Goal: Task Accomplishment & Management: Manage account settings

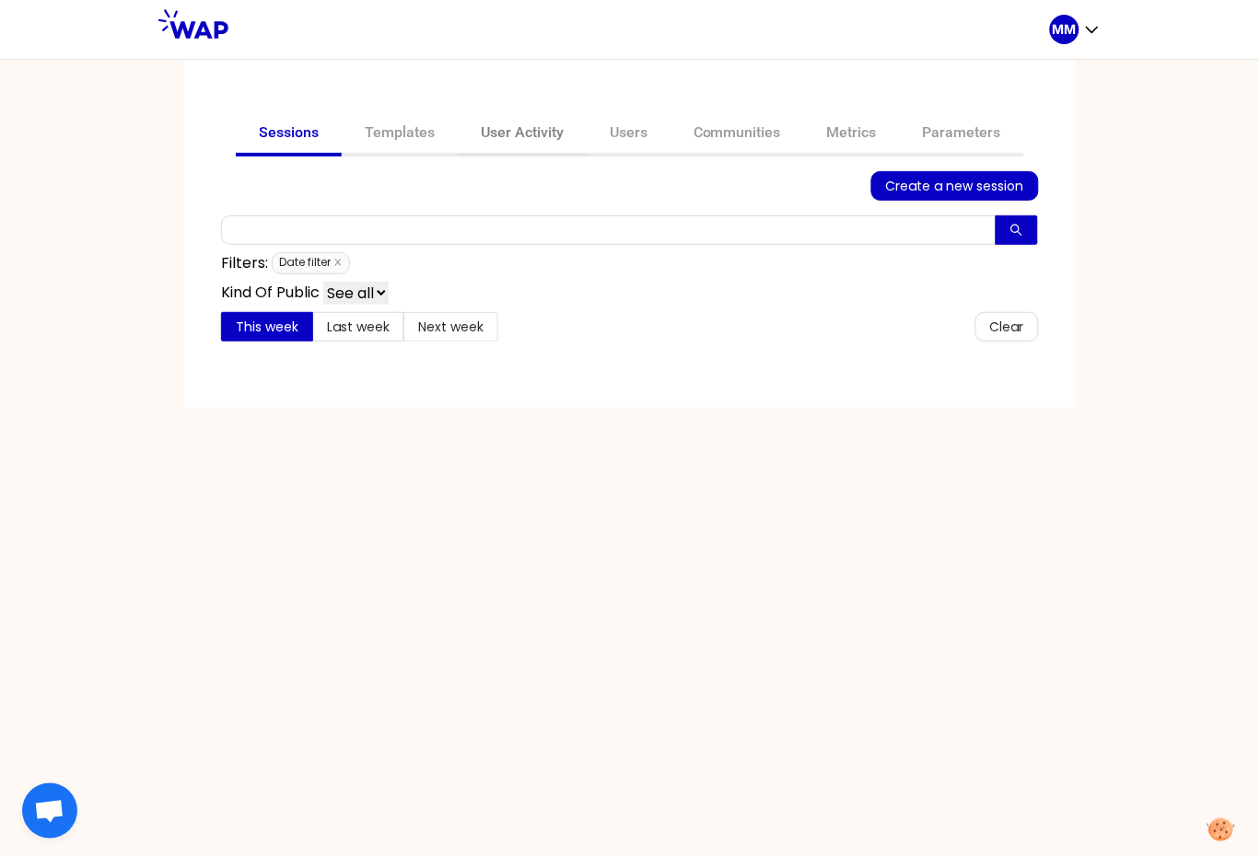
click at [529, 137] on link "User Activity" at bounding box center [522, 134] width 129 height 44
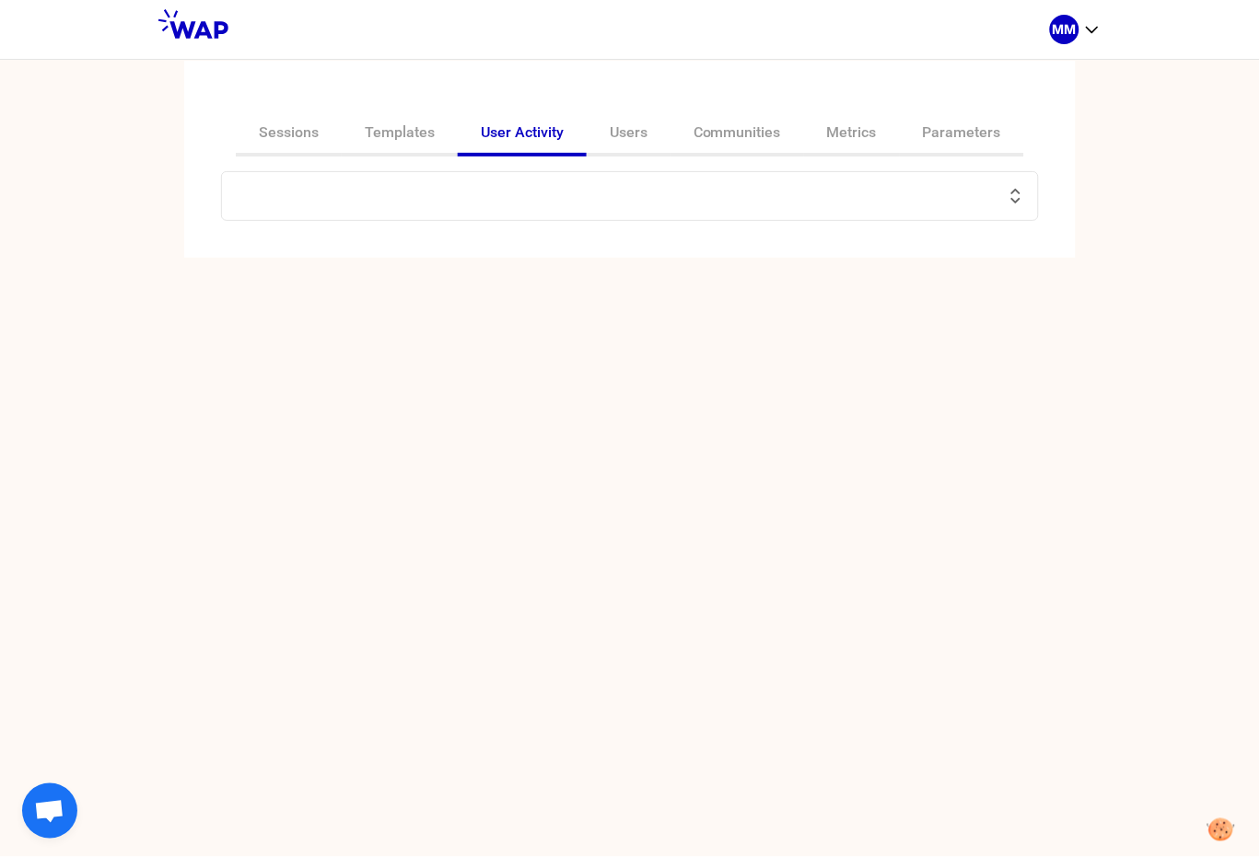
drag, startPoint x: 308, startPoint y: 131, endPoint x: 342, endPoint y: 159, distance: 43.7
click at [308, 132] on link "Sessions" at bounding box center [289, 134] width 106 height 44
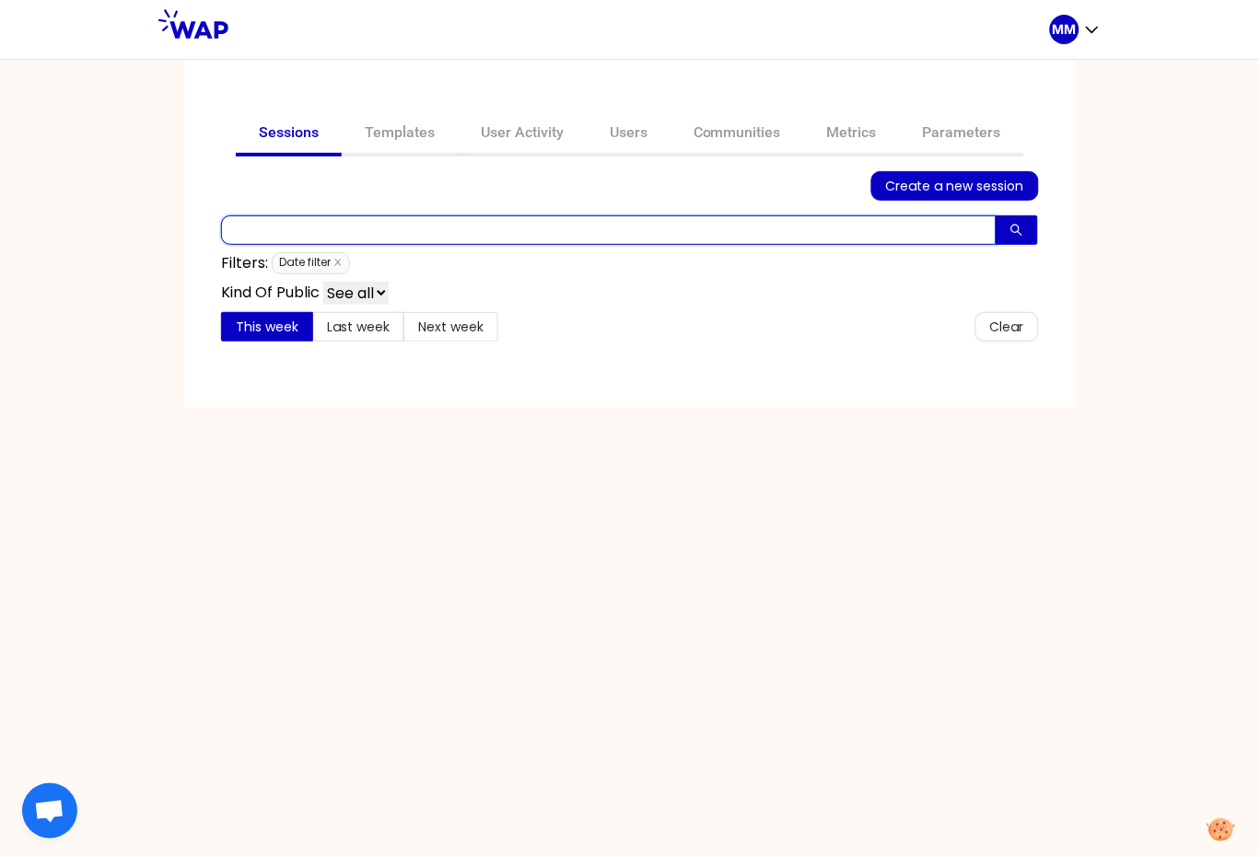
drag, startPoint x: 539, startPoint y: 219, endPoint x: 445, endPoint y: 235, distance: 95.2
click at [539, 219] on input "text" at bounding box center [608, 229] width 775 height 29
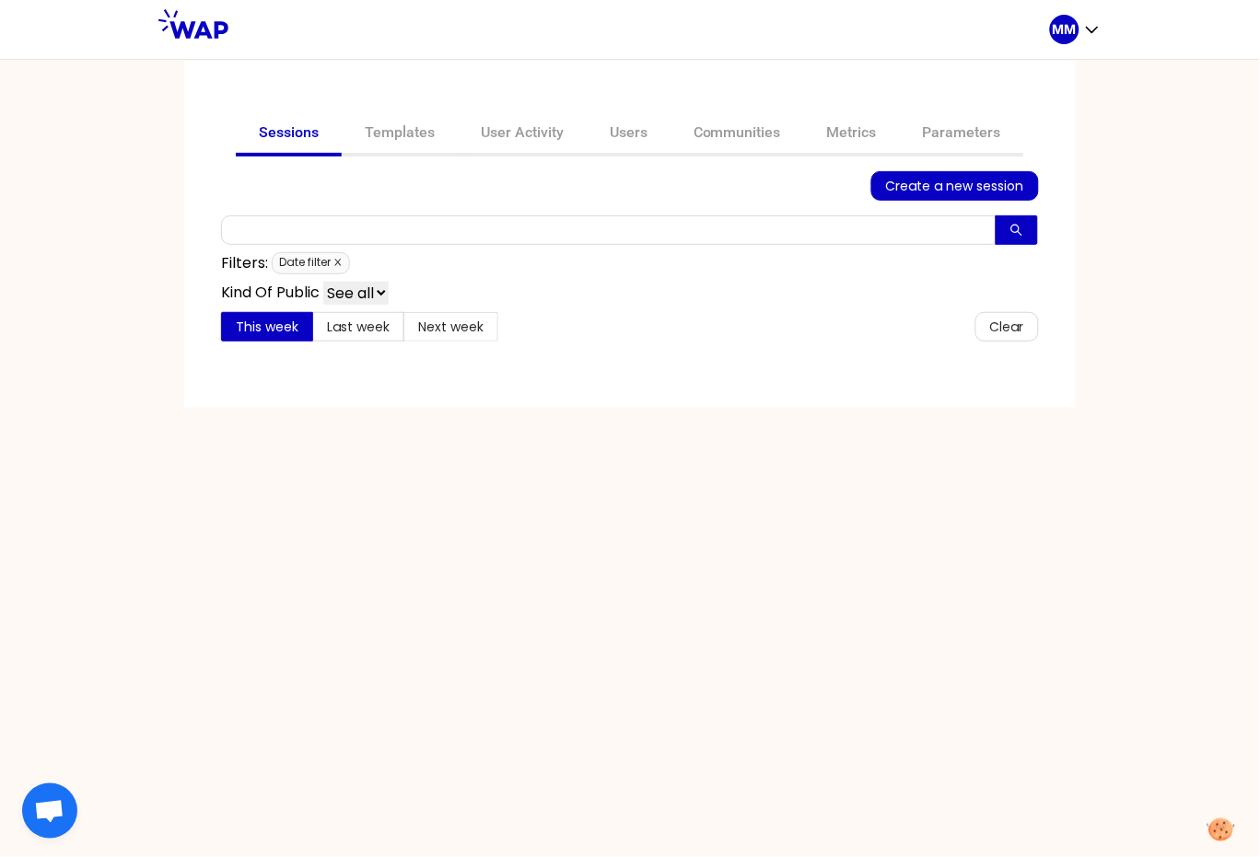
click at [341, 260] on icon "close" at bounding box center [337, 263] width 6 height 6
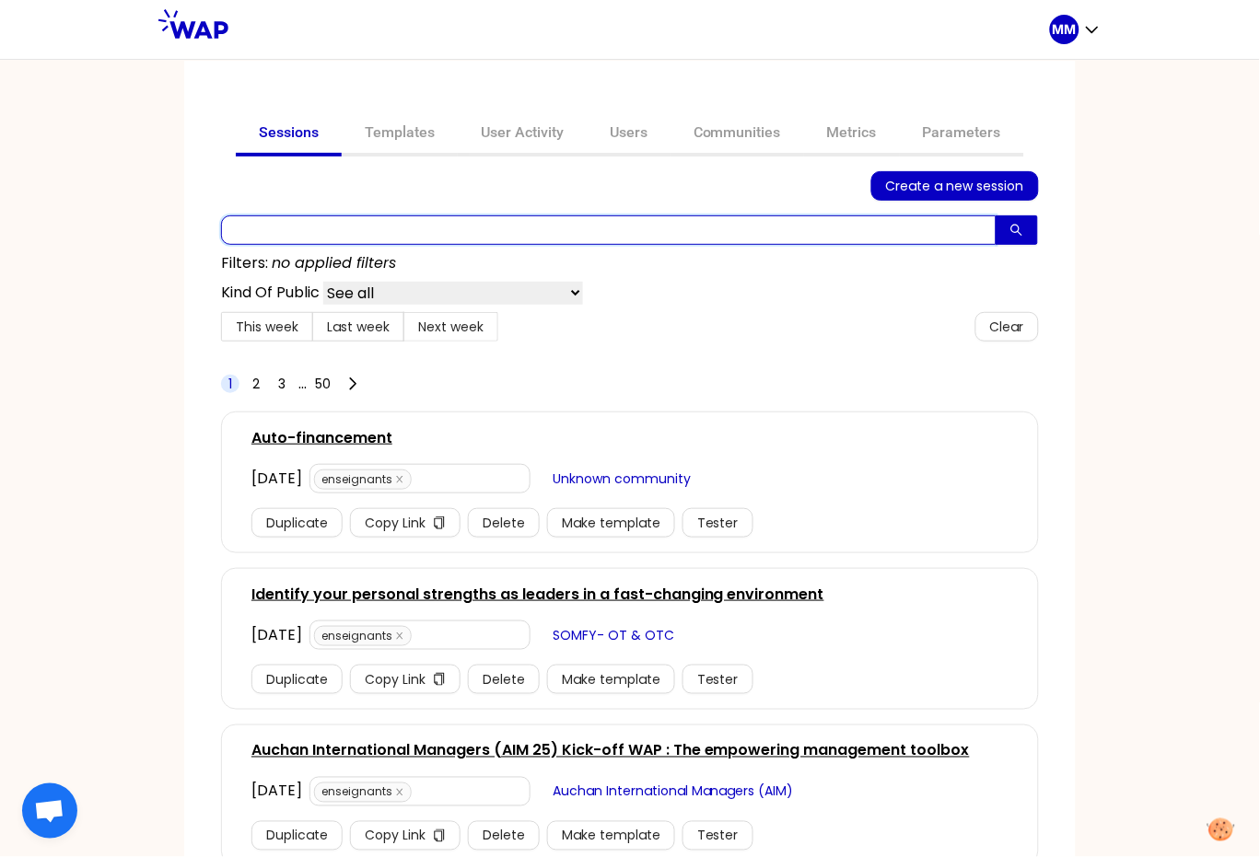
click at [398, 238] on input "text" at bounding box center [608, 229] width 775 height 29
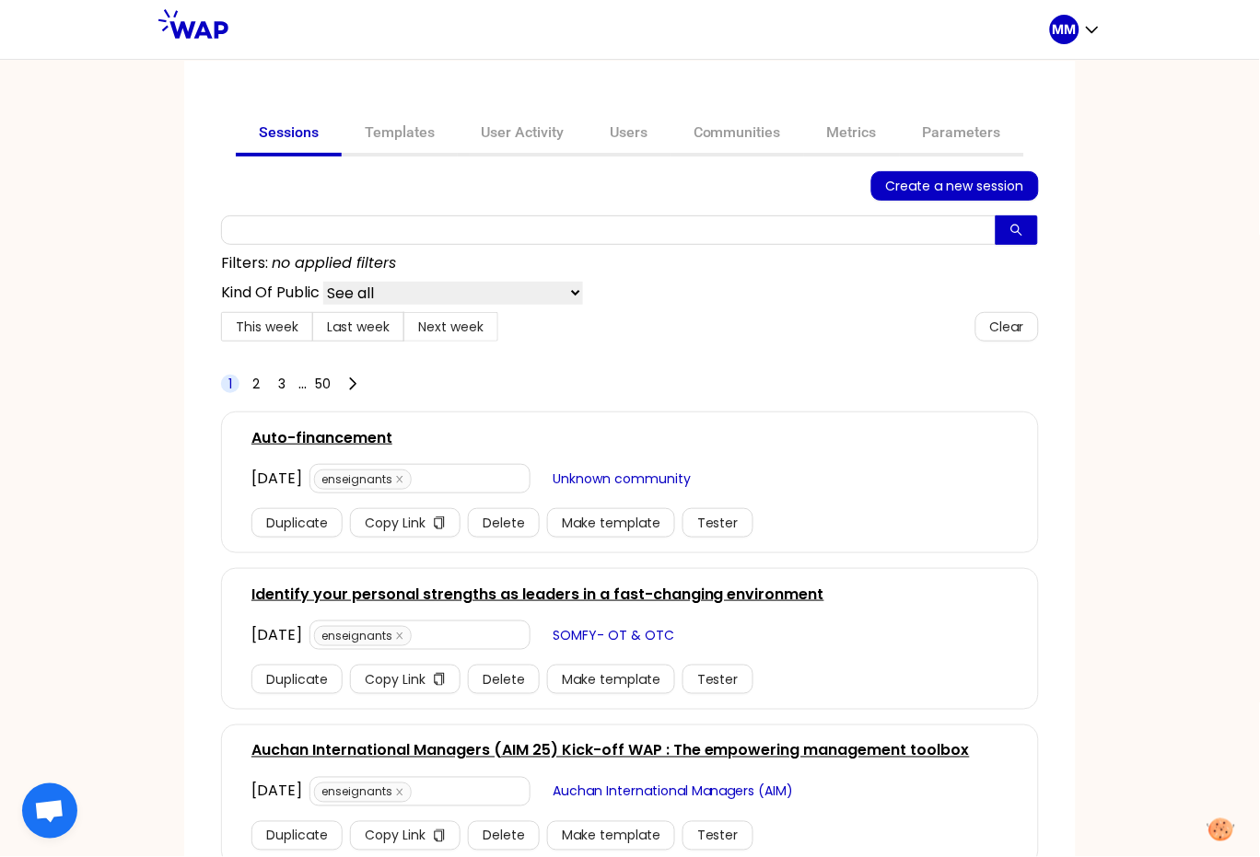
drag, startPoint x: 520, startPoint y: 132, endPoint x: 640, endPoint y: 159, distance: 122.8
click at [521, 132] on link "User Activity" at bounding box center [522, 134] width 129 height 44
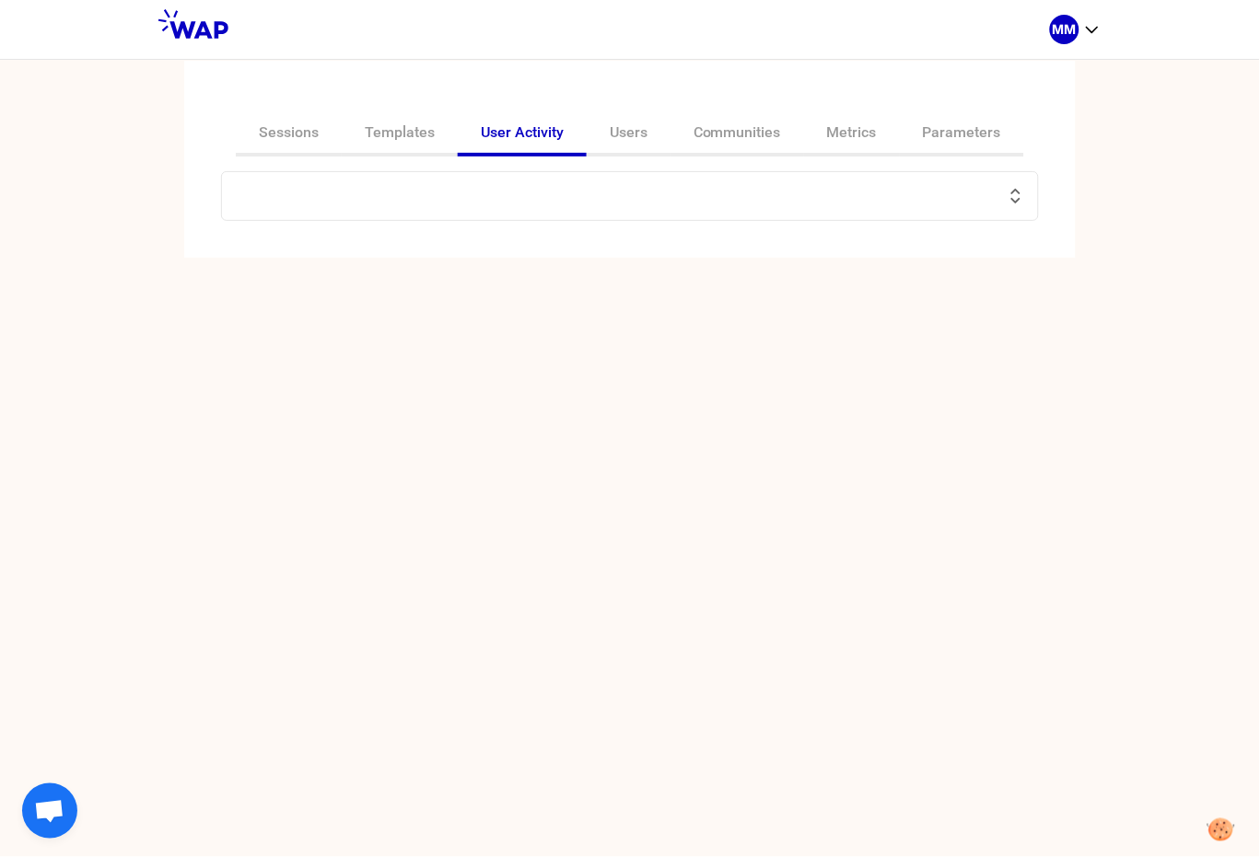
click at [535, 196] on input "text" at bounding box center [619, 196] width 772 height 26
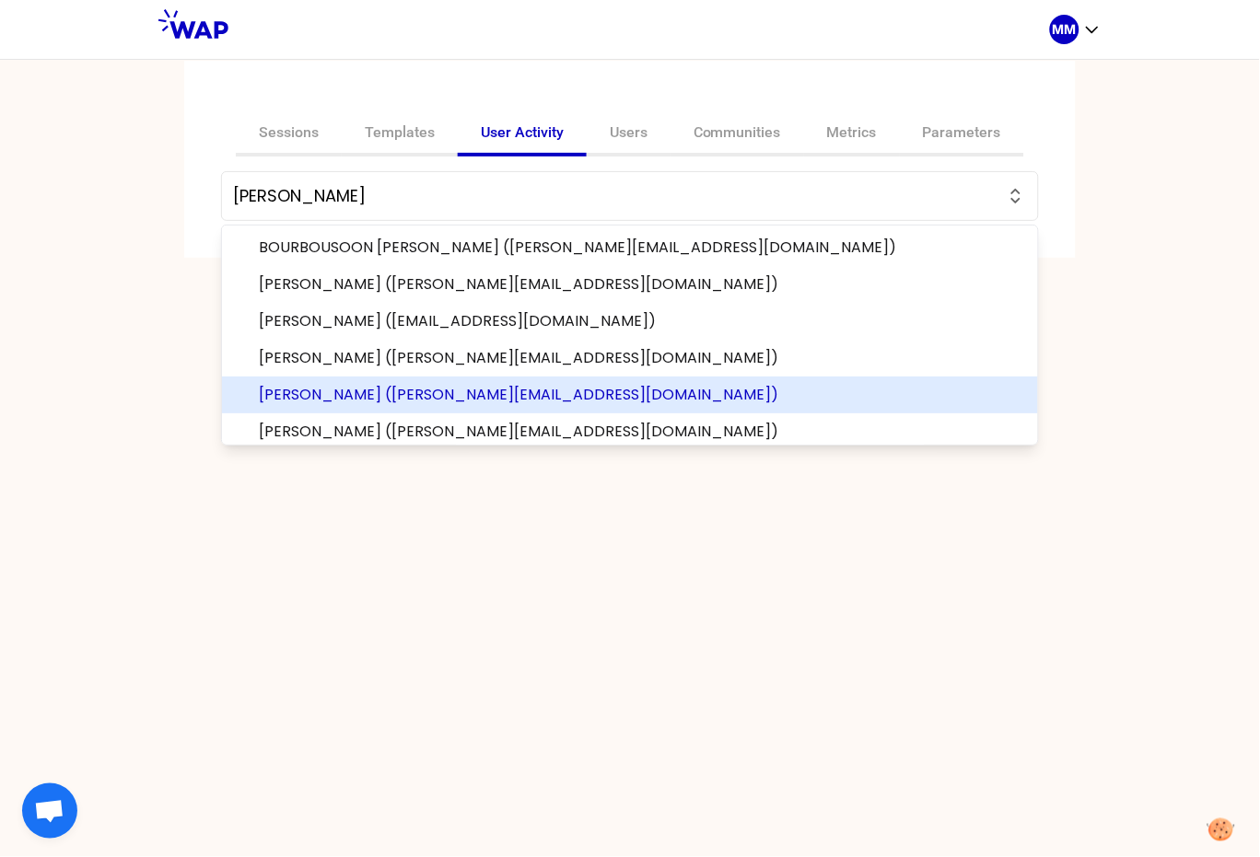
click at [504, 389] on span "[PERSON_NAME] ([PERSON_NAME][EMAIL_ADDRESS][DOMAIN_NAME])" at bounding box center [641, 395] width 764 height 22
type input "[PERSON_NAME] ([PERSON_NAME][EMAIL_ADDRESS][DOMAIN_NAME])"
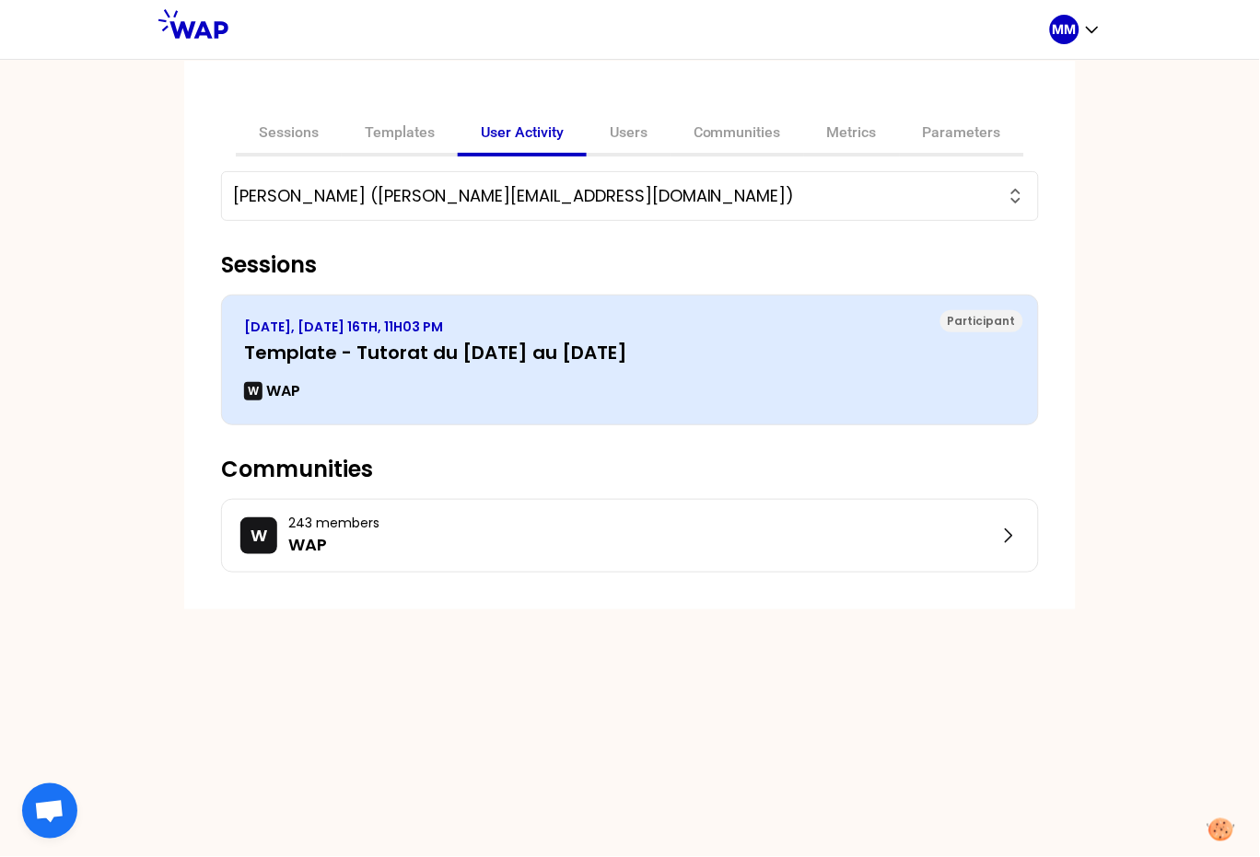
click at [680, 358] on h3 "Template - Tutorat du [DATE] au [DATE]" at bounding box center [630, 353] width 772 height 26
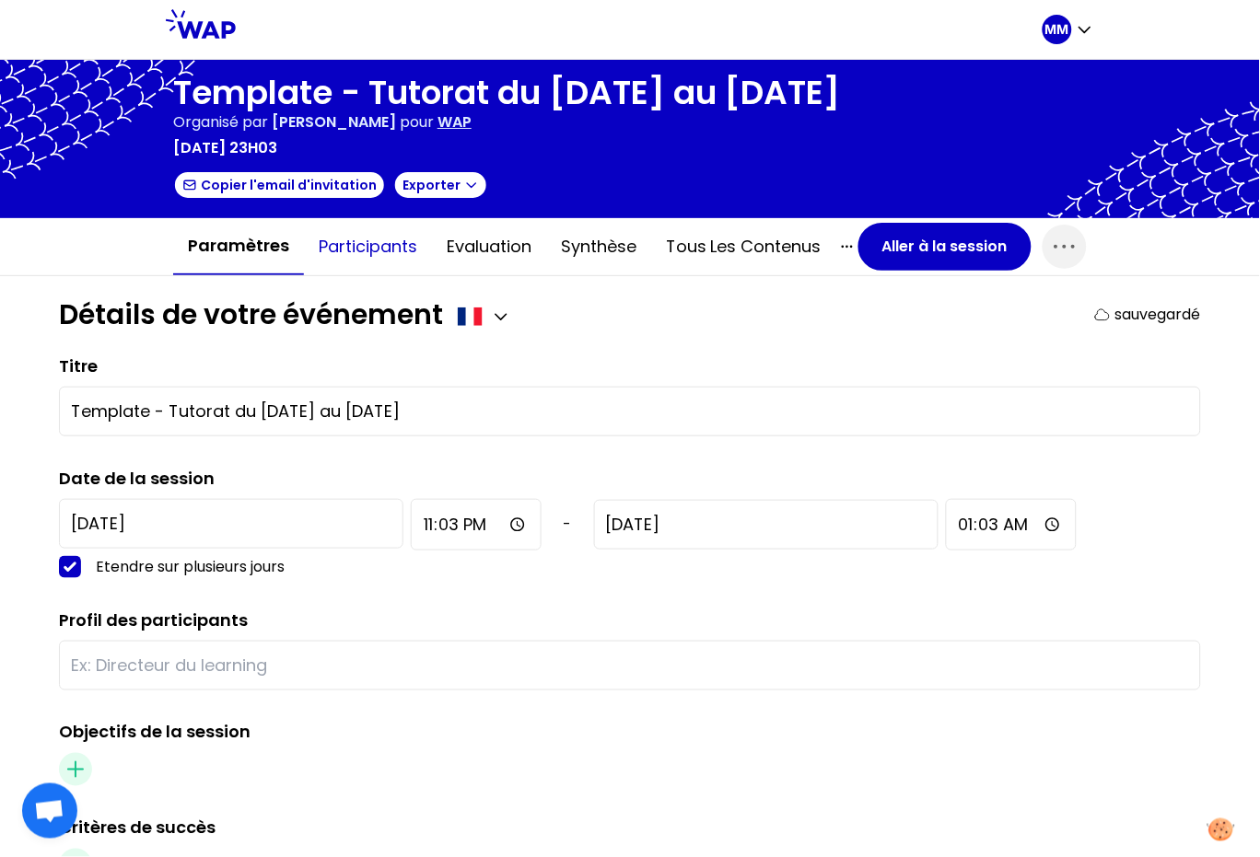
click at [393, 251] on button "Participants" at bounding box center [368, 246] width 128 height 55
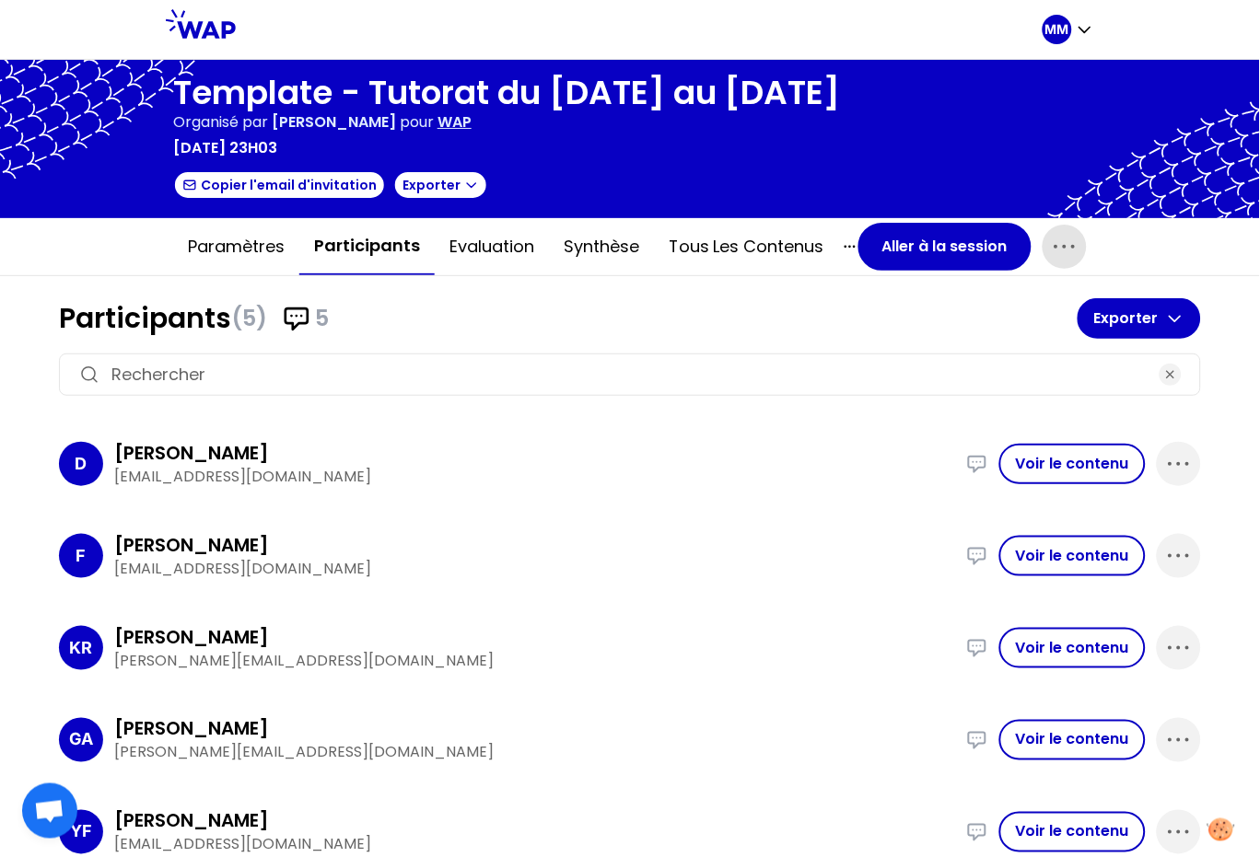
click at [1052, 248] on icon "button" at bounding box center [1064, 246] width 29 height 29
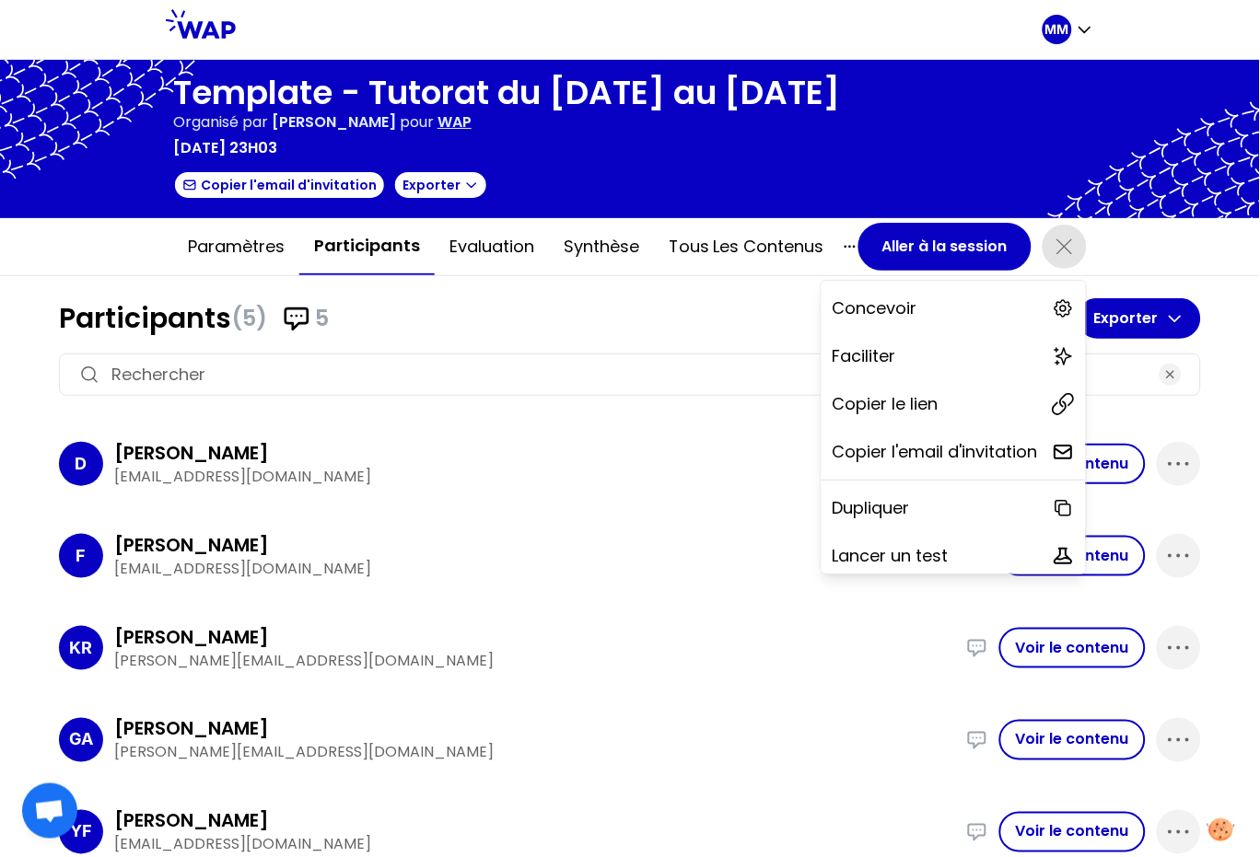
click at [931, 406] on div "Copier le lien" at bounding box center [953, 404] width 264 height 41
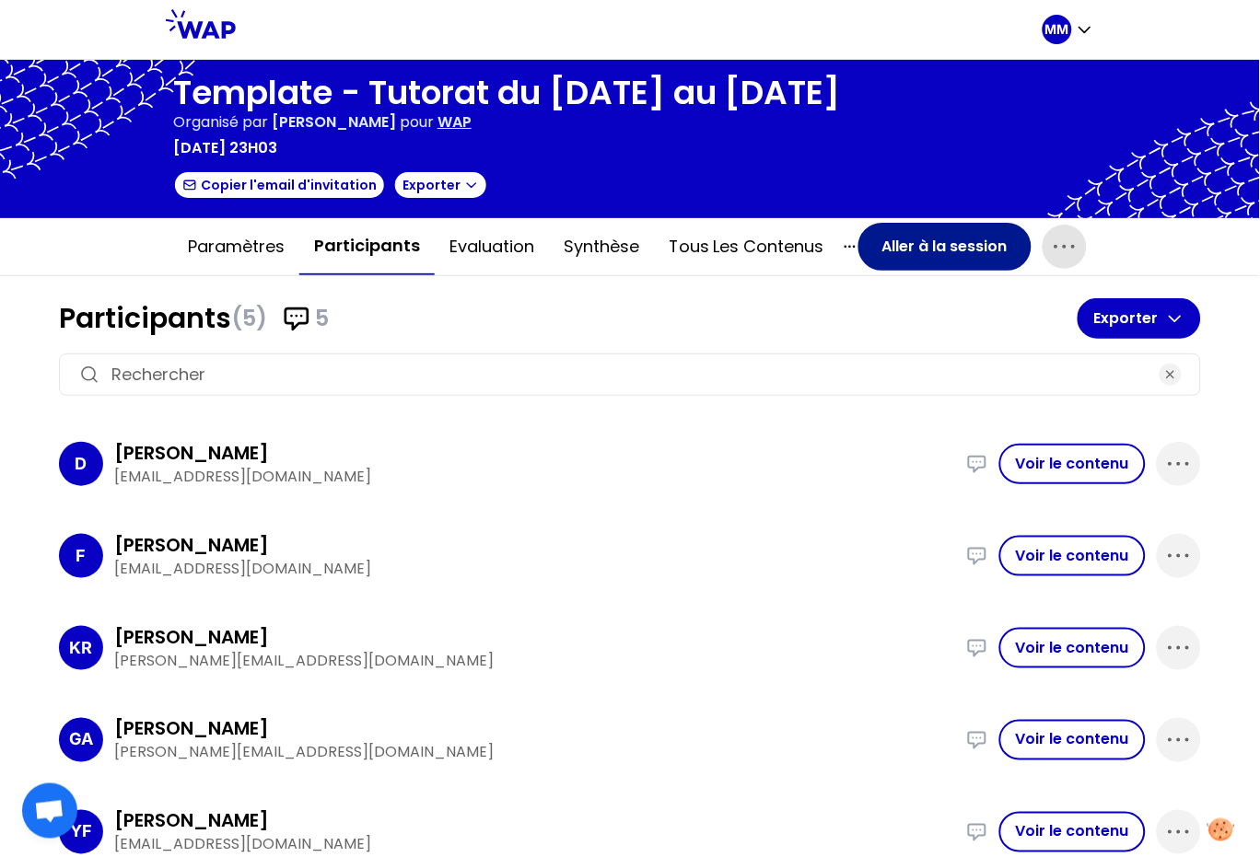
click at [889, 238] on button "Aller à la session" at bounding box center [944, 247] width 173 height 48
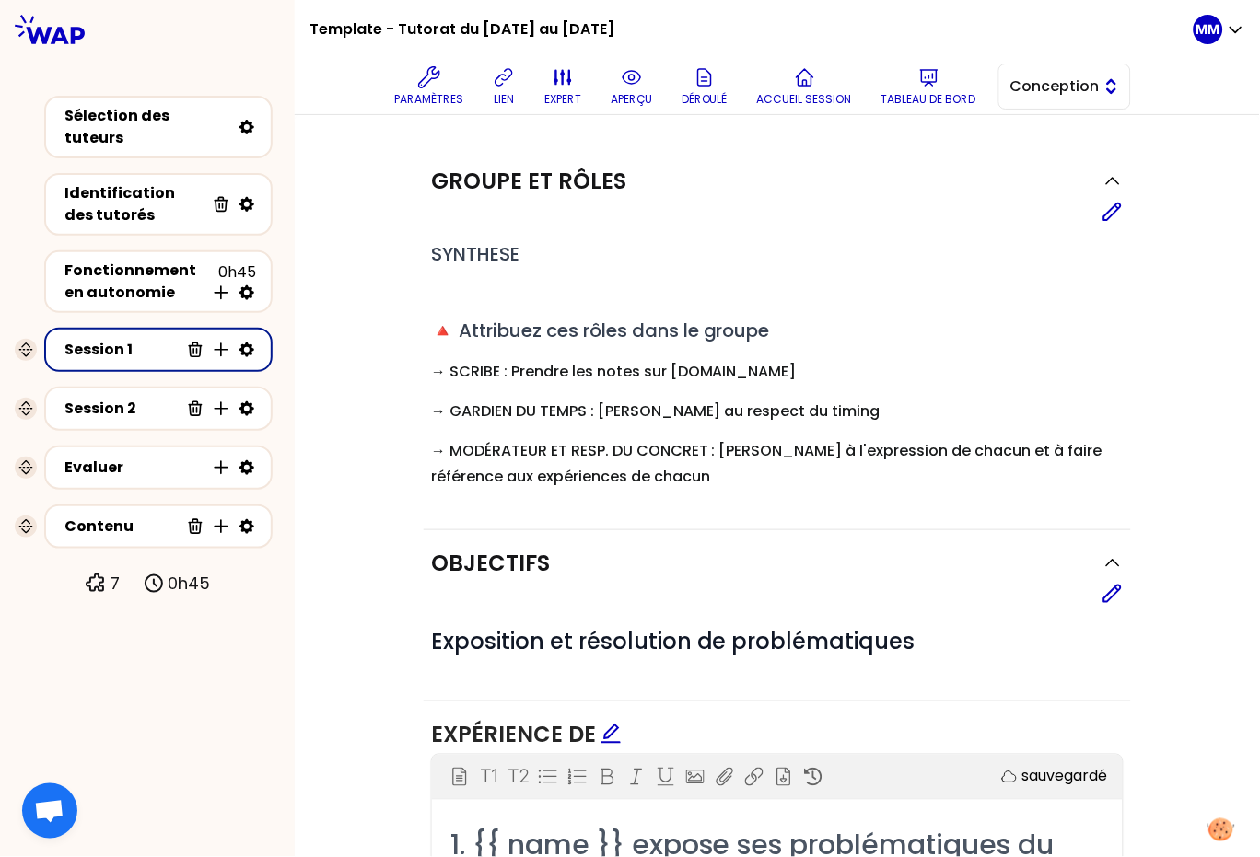
drag, startPoint x: 1086, startPoint y: 92, endPoint x: 1082, endPoint y: 109, distance: 17.2
click at [1086, 92] on span "Conception" at bounding box center [1051, 87] width 83 height 22
click at [1081, 168] on span "Facilitation" at bounding box center [1075, 162] width 79 height 22
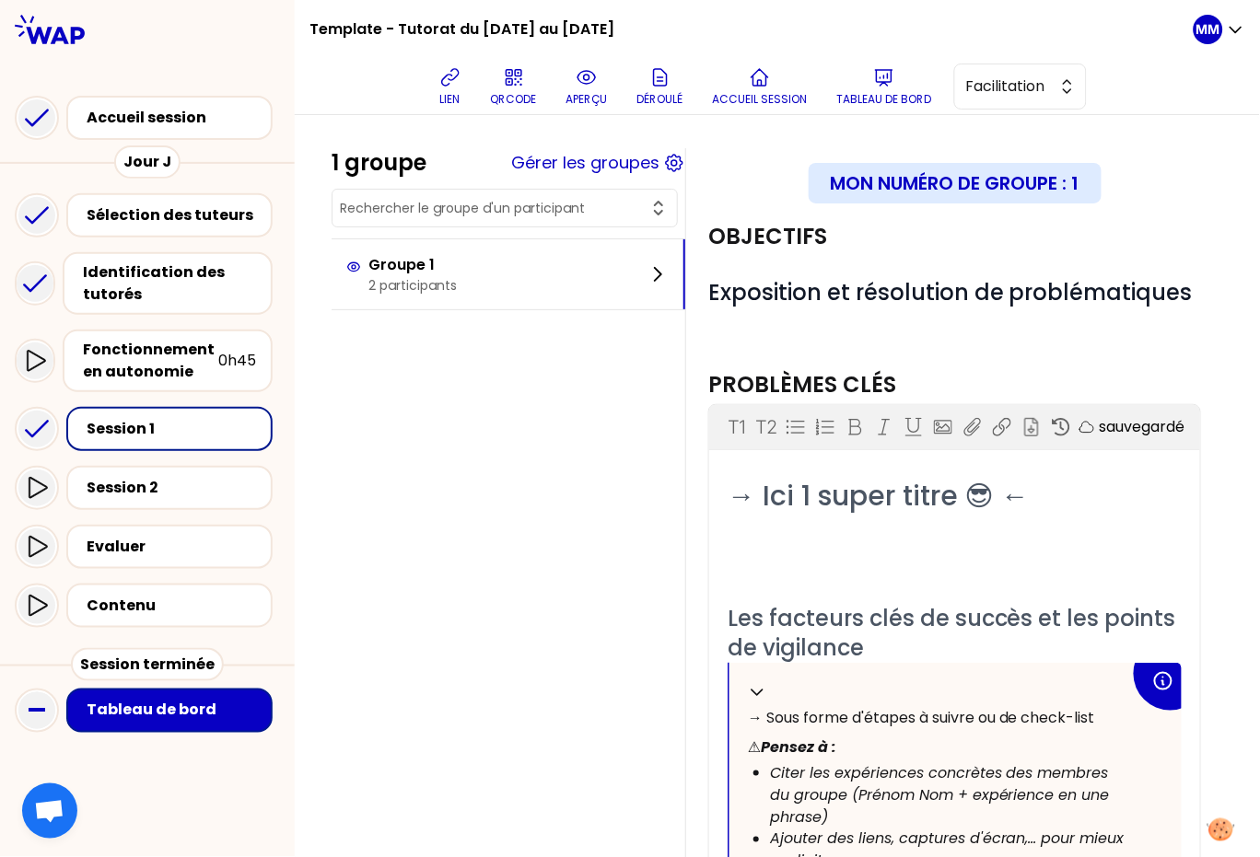
click at [887, 98] on p "Tableau de bord" at bounding box center [884, 99] width 95 height 15
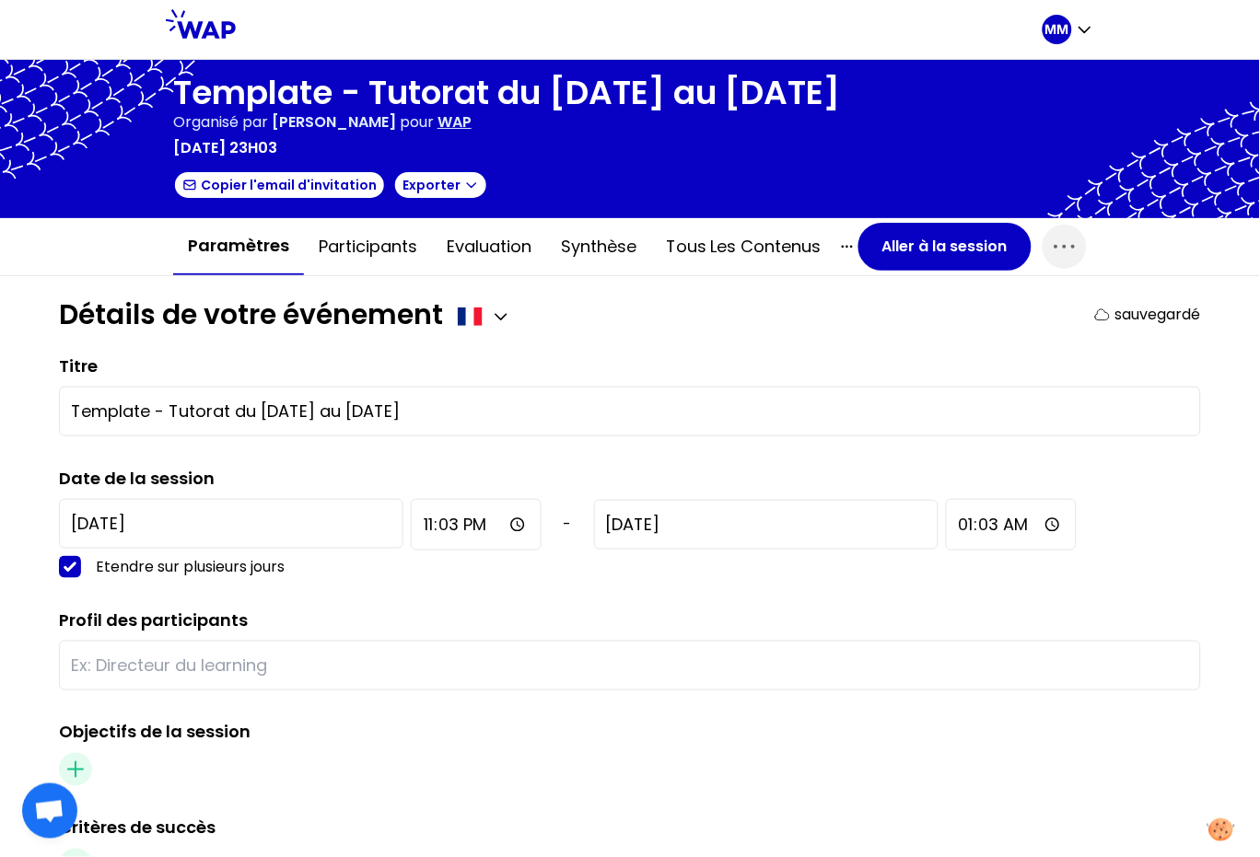
click at [681, 328] on div "Détails de votre événement sauvegardé" at bounding box center [630, 314] width 1142 height 33
click at [376, 243] on button "Participants" at bounding box center [368, 246] width 128 height 55
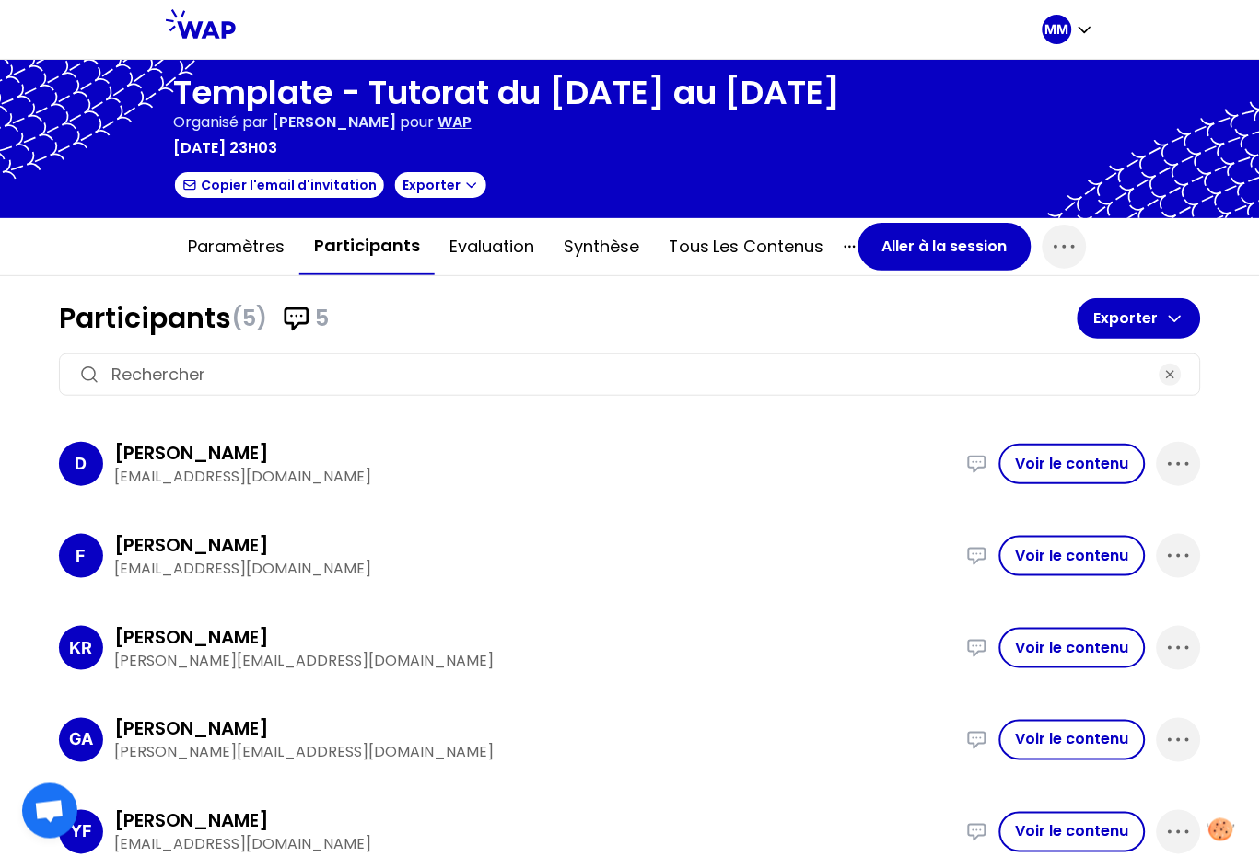
click at [437, 117] on p "WAP" at bounding box center [454, 122] width 34 height 22
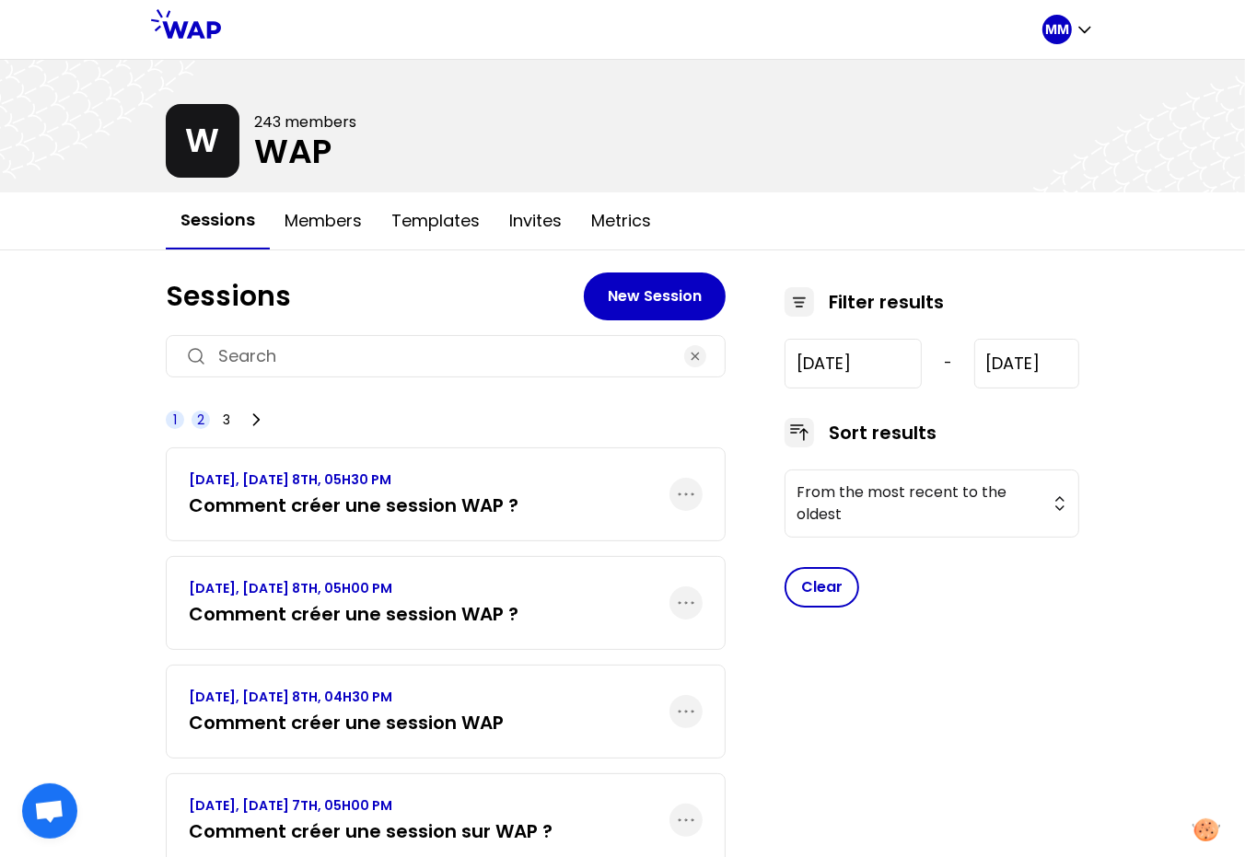
click at [228, 413] on span "3" at bounding box center [226, 420] width 7 height 18
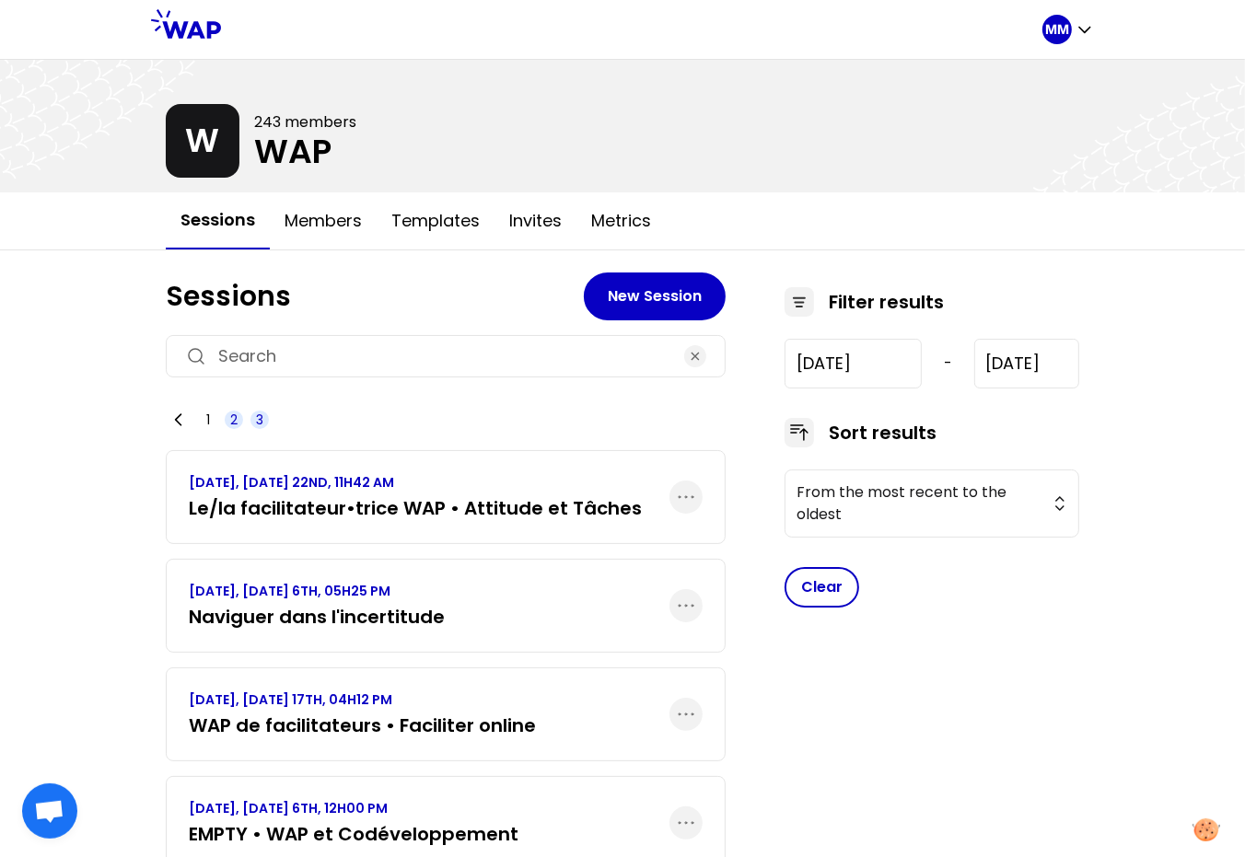
click at [206, 421] on span "1" at bounding box center [208, 420] width 4 height 18
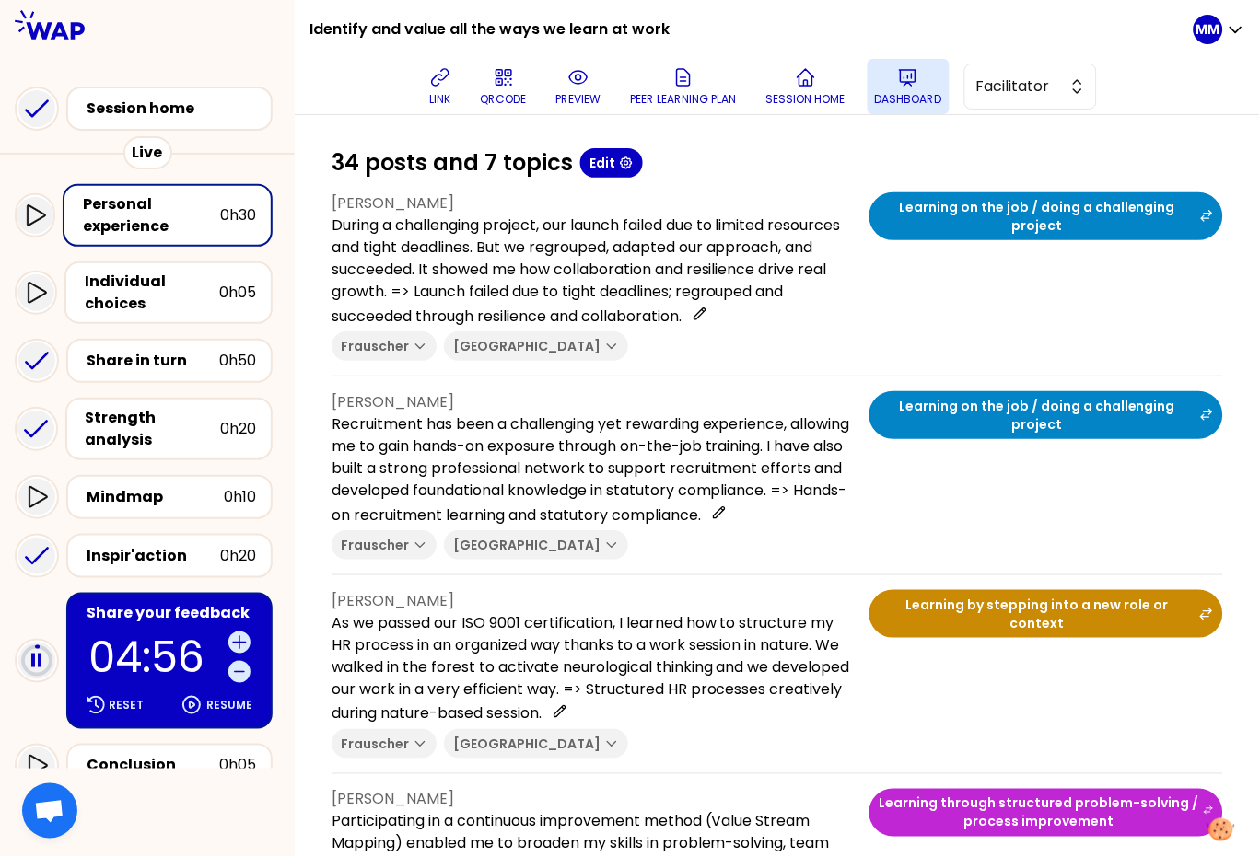
click at [919, 86] on icon at bounding box center [908, 77] width 22 height 22
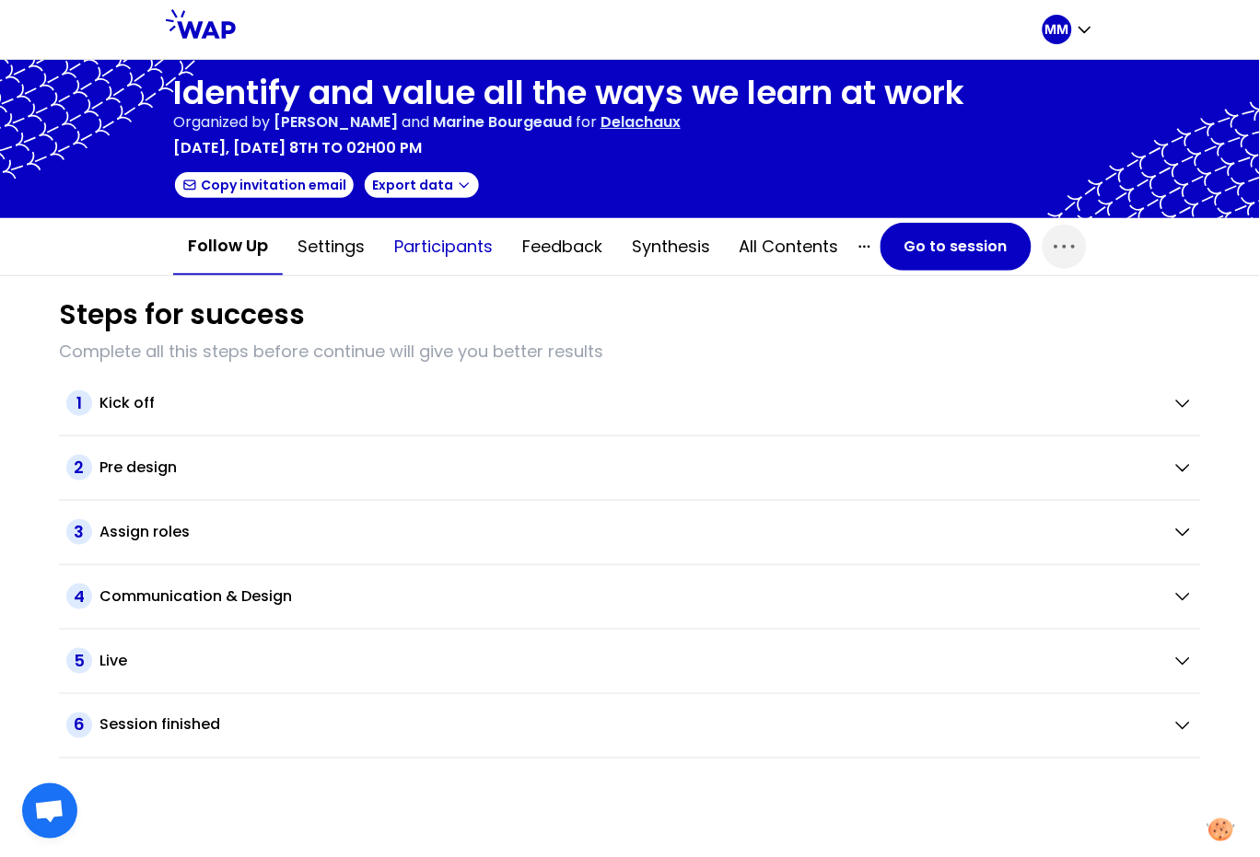
click at [420, 251] on button "Participants" at bounding box center [443, 246] width 128 height 55
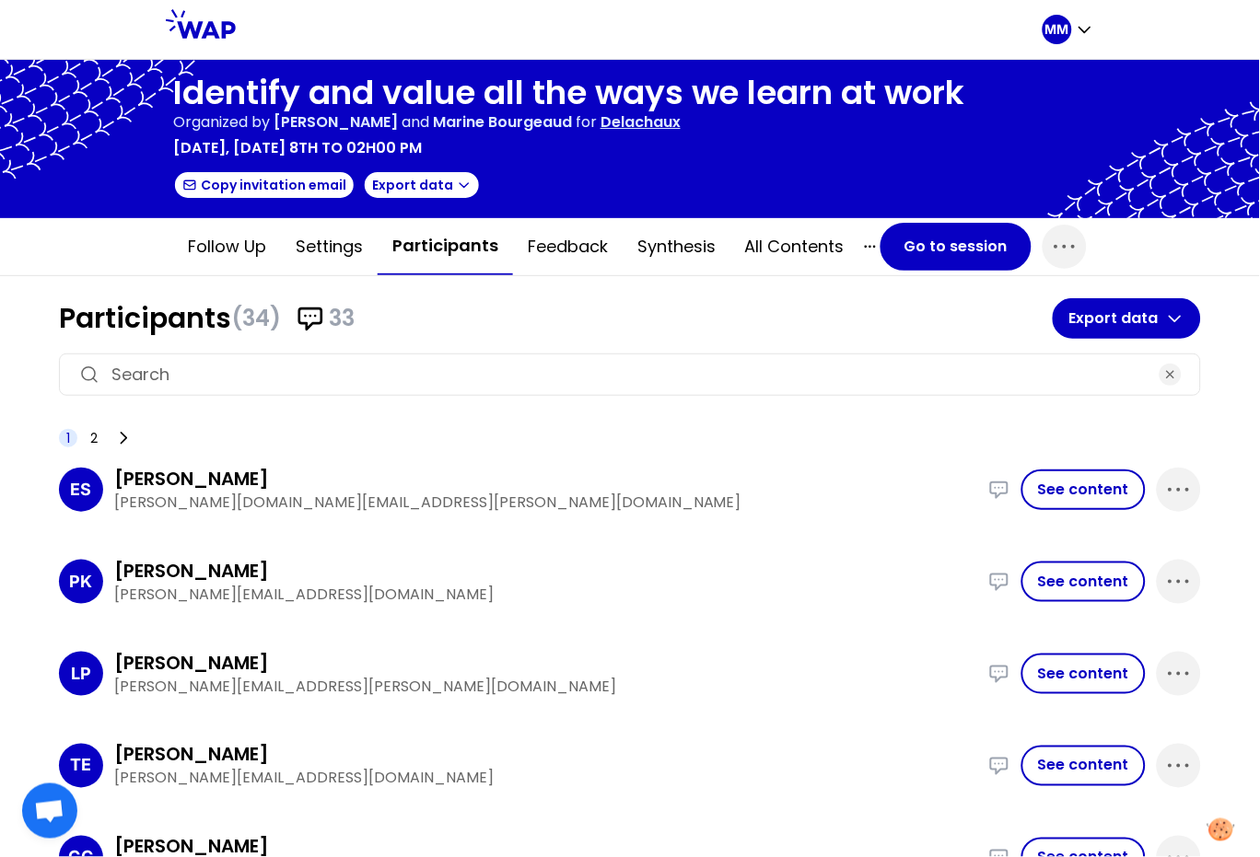
click at [600, 119] on p "Delachaux" at bounding box center [640, 122] width 80 height 22
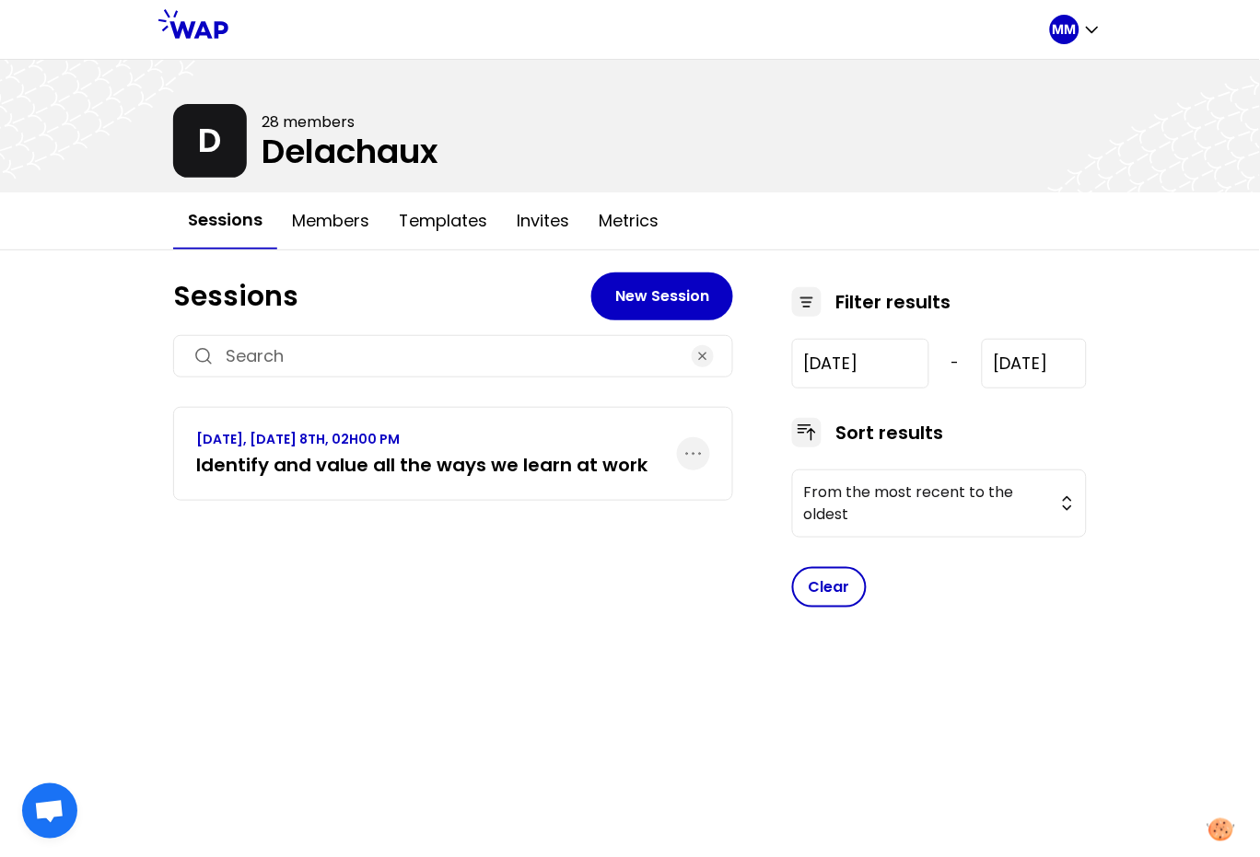
click at [550, 461] on h3 "Identify and value all the ways we learn at work" at bounding box center [421, 465] width 451 height 26
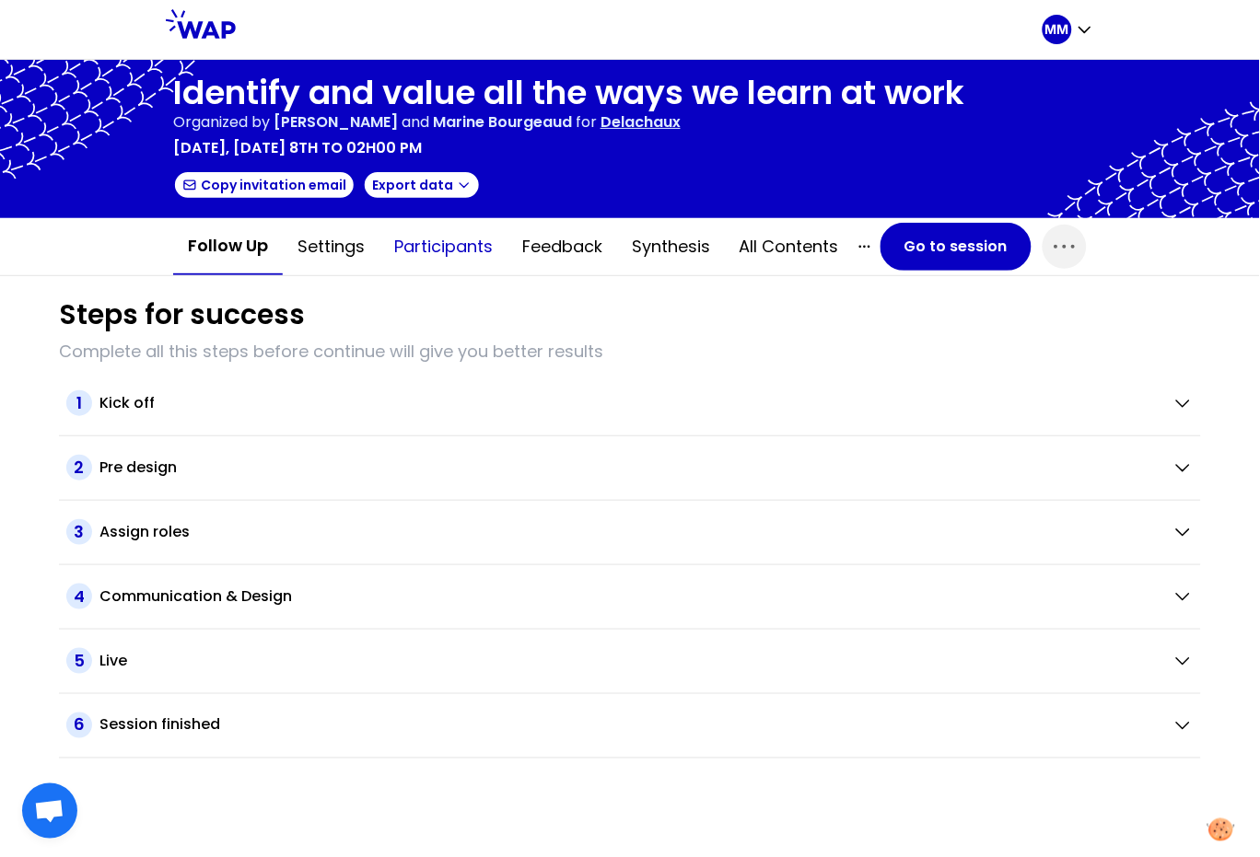
click at [424, 234] on button "Participants" at bounding box center [443, 246] width 128 height 55
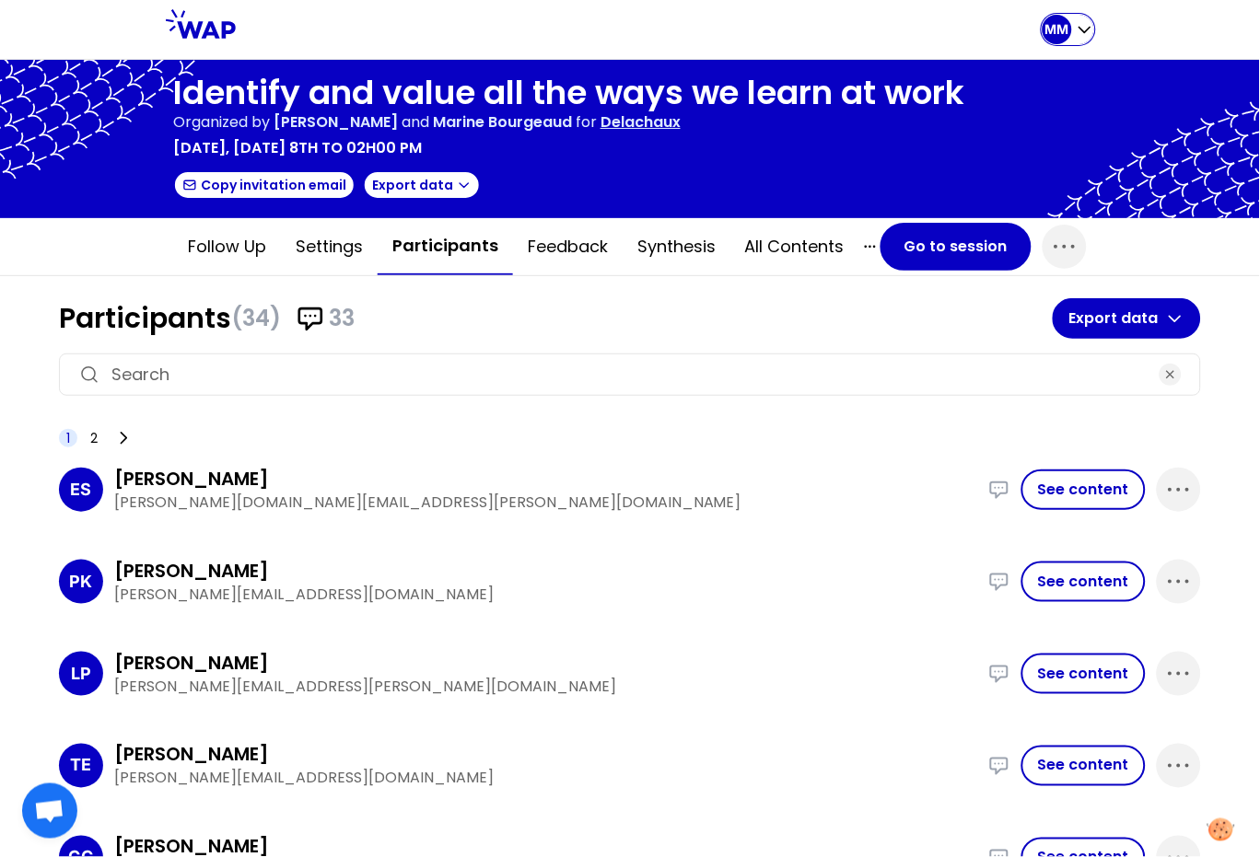
click at [1075, 32] on icon "button" at bounding box center [1084, 29] width 18 height 18
